Goal: Information Seeking & Learning: Learn about a topic

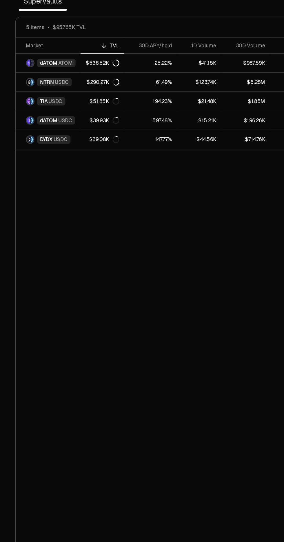
scroll to position [0, 1]
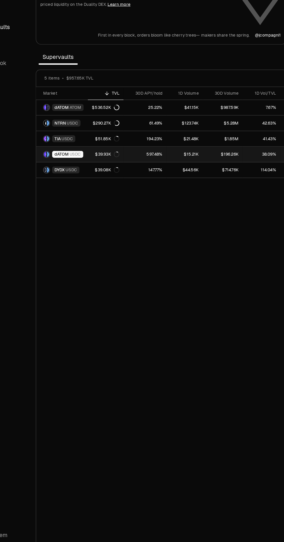
click at [97, 166] on div "dATOM USDC" at bounding box center [96, 168] width 26 height 6
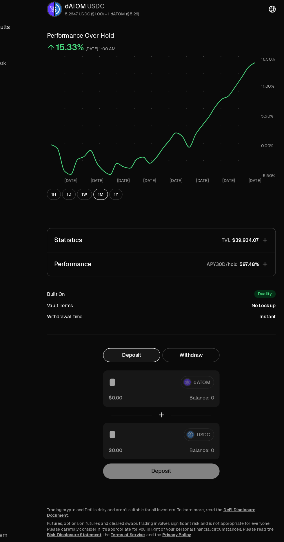
click at [261, 260] on icon "button" at bounding box center [261, 260] width 4 height 4
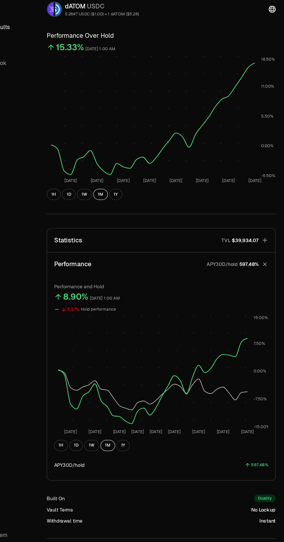
click at [261, 240] on icon "button" at bounding box center [261, 240] width 4 height 4
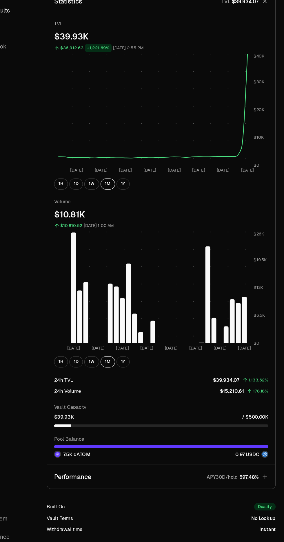
scroll to position [186, 0]
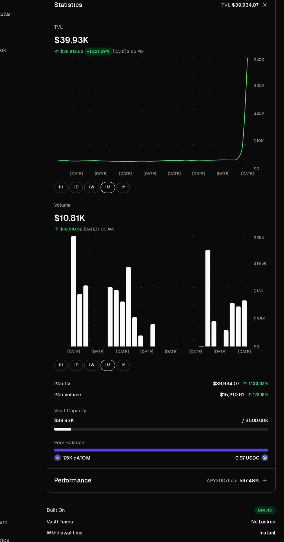
click at [100, 287] on rect at bounding box center [167, 293] width 158 height 94
click at [98, 288] on rect at bounding box center [167, 293] width 158 height 94
click at [102, 287] on rect at bounding box center [167, 293] width 158 height 94
click at [244, 320] on rect at bounding box center [167, 293] width 158 height 94
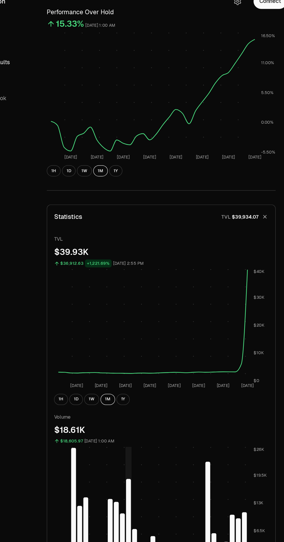
scroll to position [0, 0]
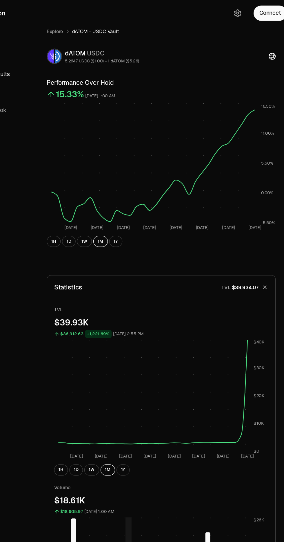
click at [82, 24] on link "Explore" at bounding box center [86, 26] width 14 height 6
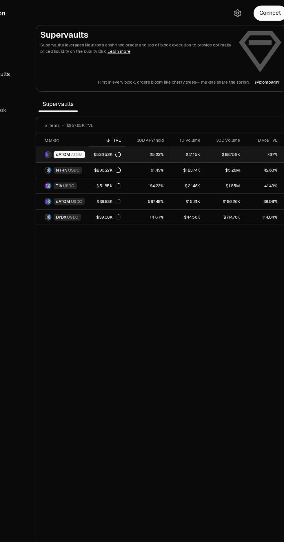
click at [95, 129] on span "dATOM" at bounding box center [92, 129] width 12 height 5
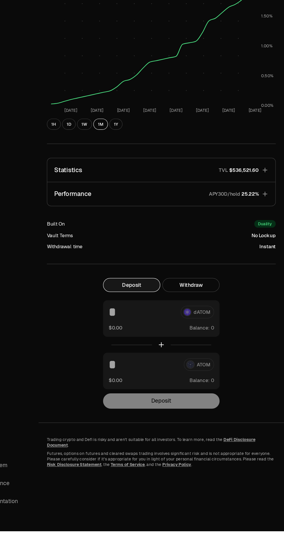
click at [261, 241] on icon "button" at bounding box center [261, 240] width 4 height 4
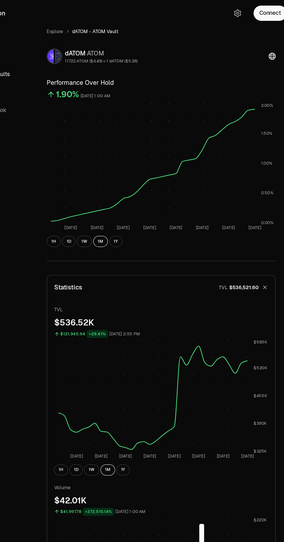
click at [83, 26] on link "Explore" at bounding box center [86, 26] width 14 height 6
